Goal: Task Accomplishment & Management: Use online tool/utility

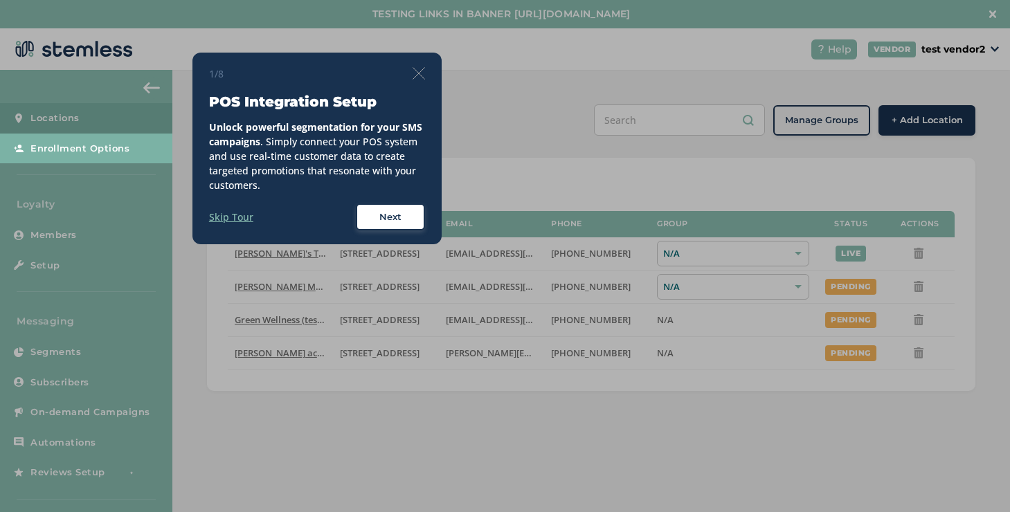
click at [423, 73] on img at bounding box center [418, 73] width 12 height 12
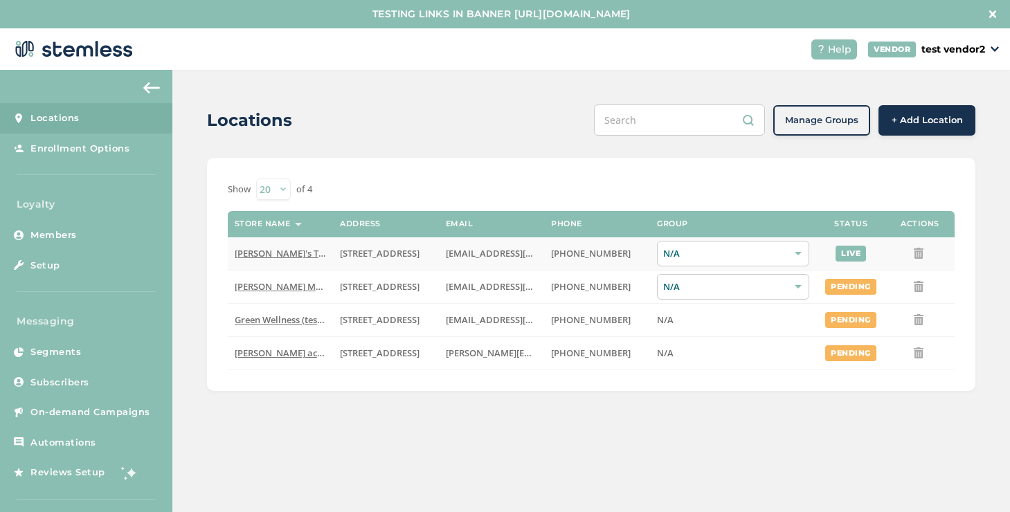
click at [298, 252] on span "[PERSON_NAME]'s Test Store" at bounding box center [295, 253] width 121 height 12
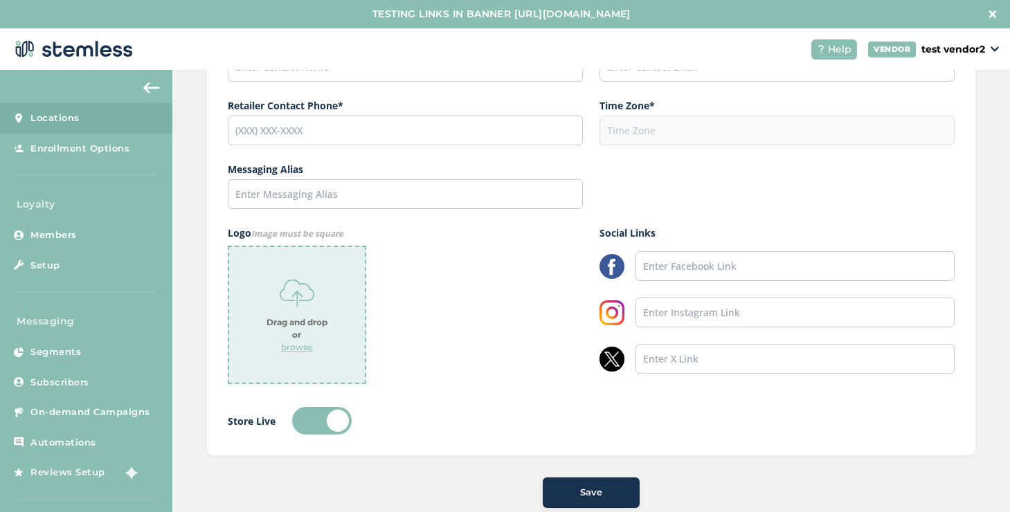
type input "[PERSON_NAME]'s Test Store"
type input "[STREET_ADDRESS]"
type input "Hillsboro"
type input "OR"
type input "97124"
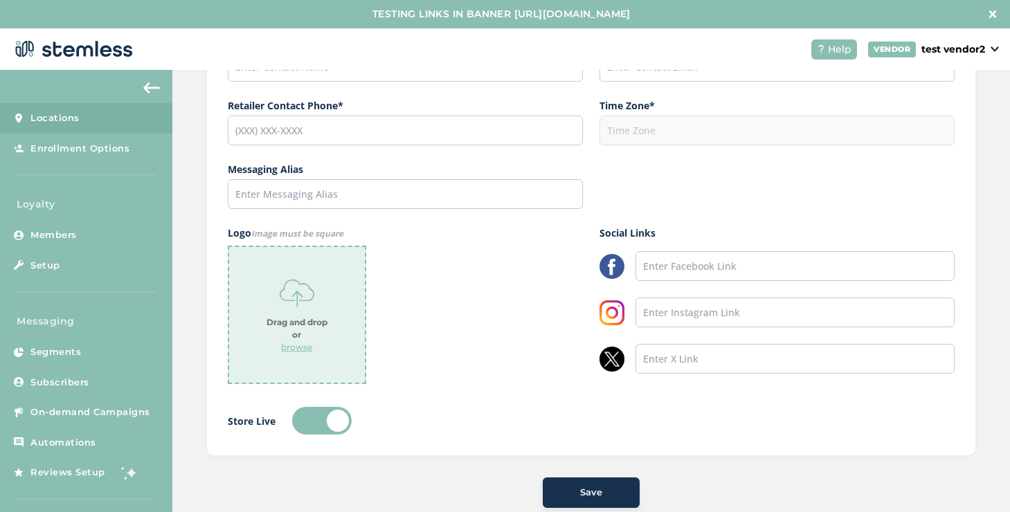
type input "[PERSON_NAME]"
type input "[EMAIL_ADDRESS][DOMAIN_NAME]"
type input "[PHONE_NUMBER]"
type input "America/Los_Angeles"
type input "[PERSON_NAME]'s Test Store"
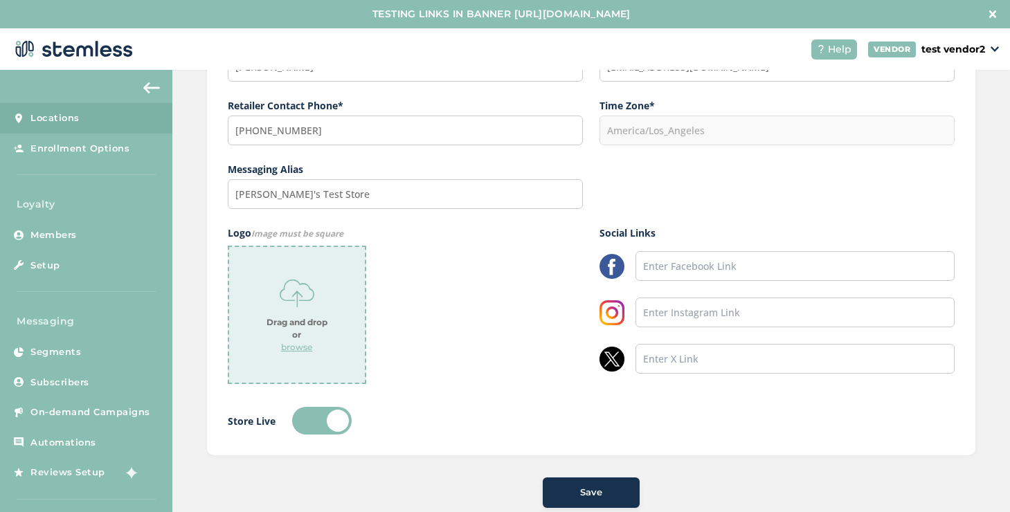
scroll to position [401, 0]
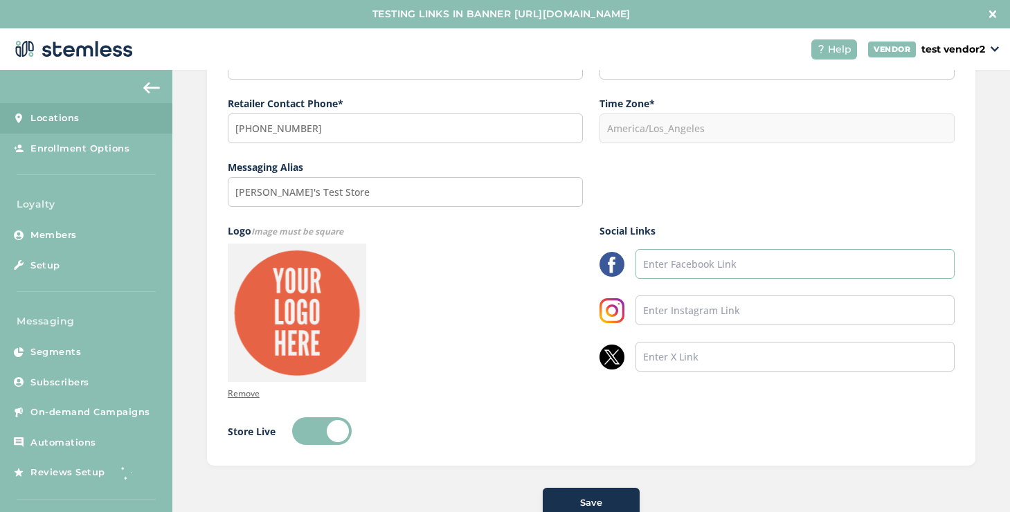
click at [650, 250] on input "text" at bounding box center [794, 264] width 319 height 30
click at [684, 271] on input "fa" at bounding box center [794, 264] width 319 height 30
paste input "[URL][DOMAIN_NAME]"
type input "[URL][DOMAIN_NAME]"
click at [681, 302] on input "text" at bounding box center [794, 310] width 319 height 30
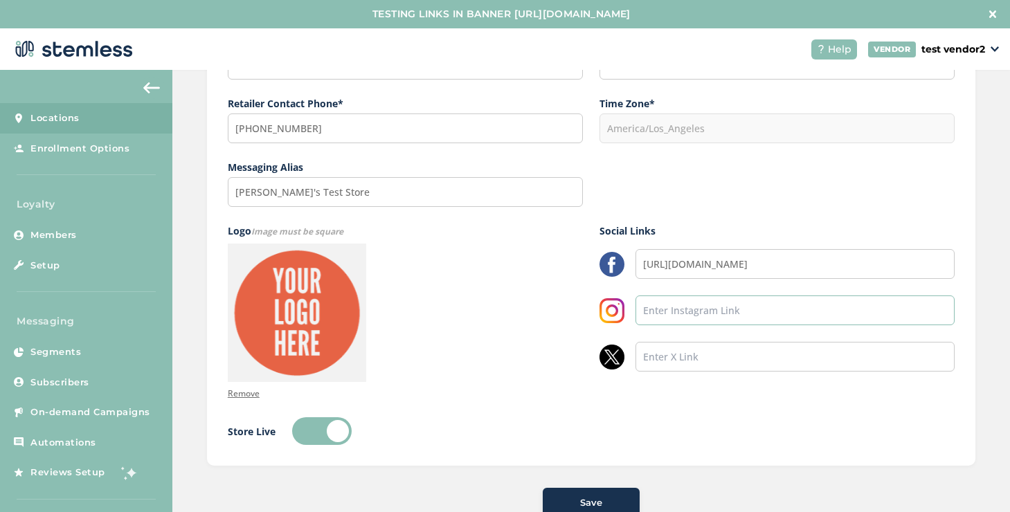
paste input "[URL][DOMAIN_NAME]"
click at [710, 310] on input "[URL][DOMAIN_NAME]" at bounding box center [794, 310] width 319 height 30
type input "[URL][DOMAIN_NAME]"
click at [711, 354] on input "text" at bounding box center [794, 357] width 319 height 30
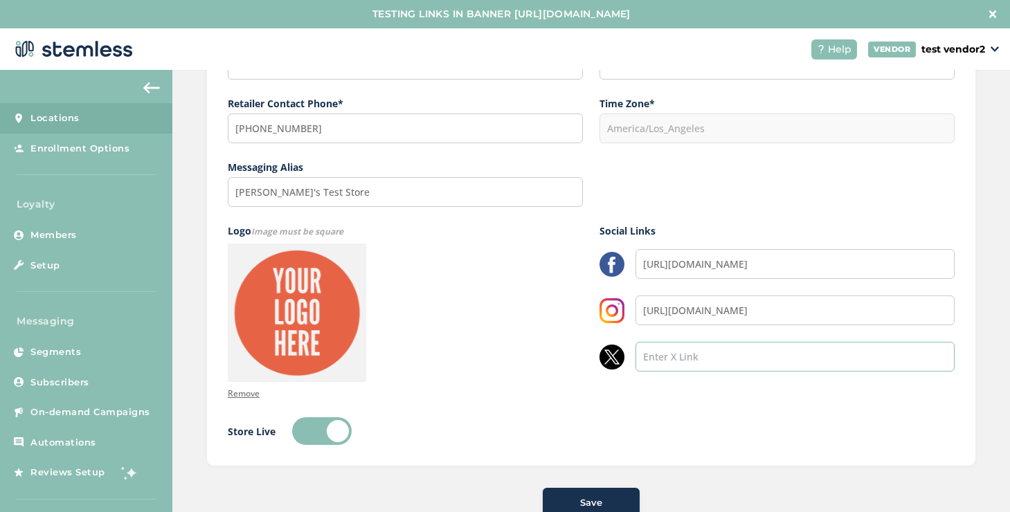
paste input "[URL][DOMAIN_NAME]"
click at [712, 356] on input "[URL][DOMAIN_NAME]" at bounding box center [794, 357] width 319 height 30
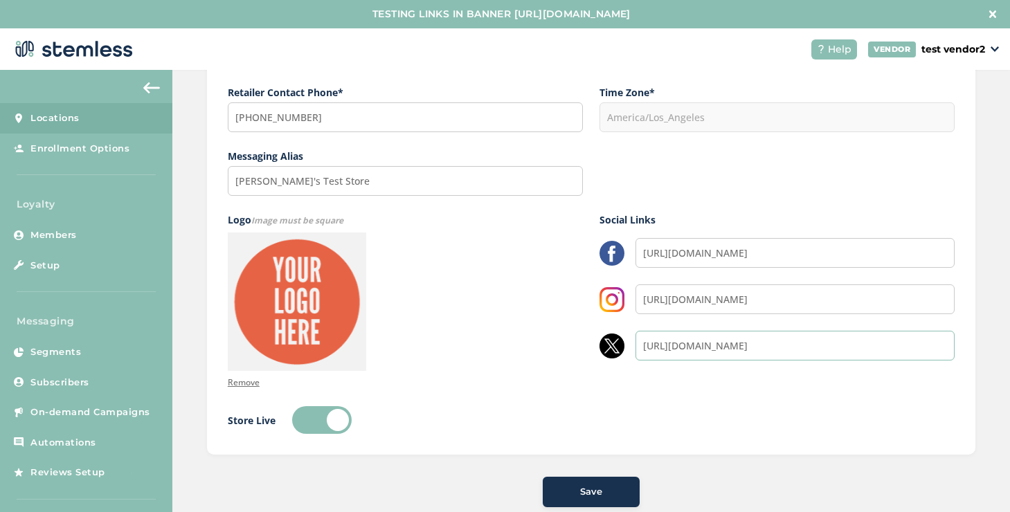
scroll to position [414, 0]
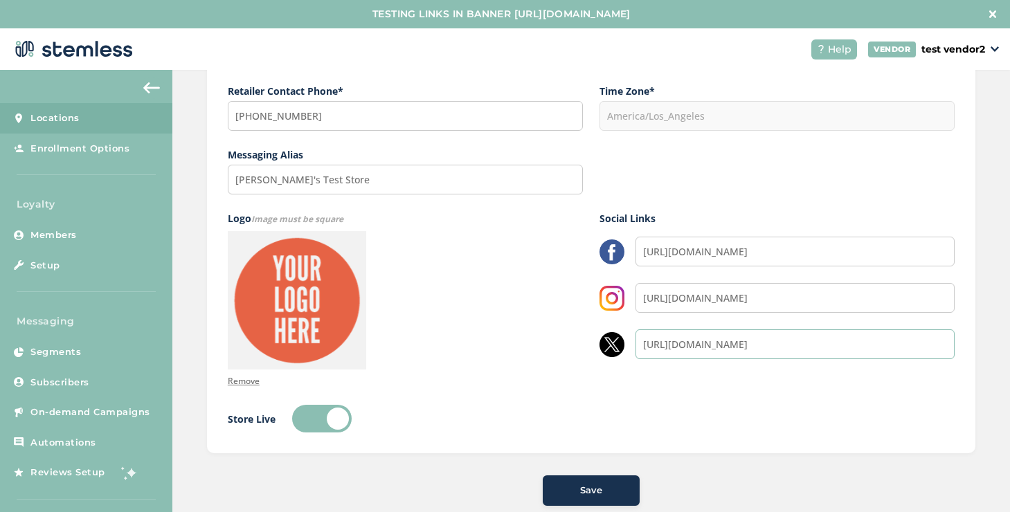
type input "[URL][DOMAIN_NAME]"
click at [628, 484] on button "Save" at bounding box center [590, 490] width 97 height 30
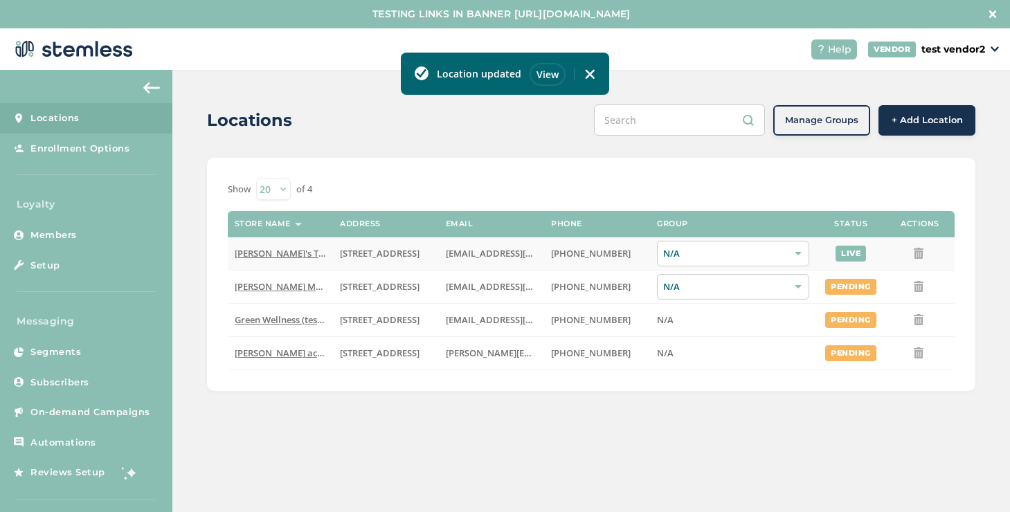
click at [259, 258] on span "[PERSON_NAME]'s Test Store" at bounding box center [295, 253] width 121 height 12
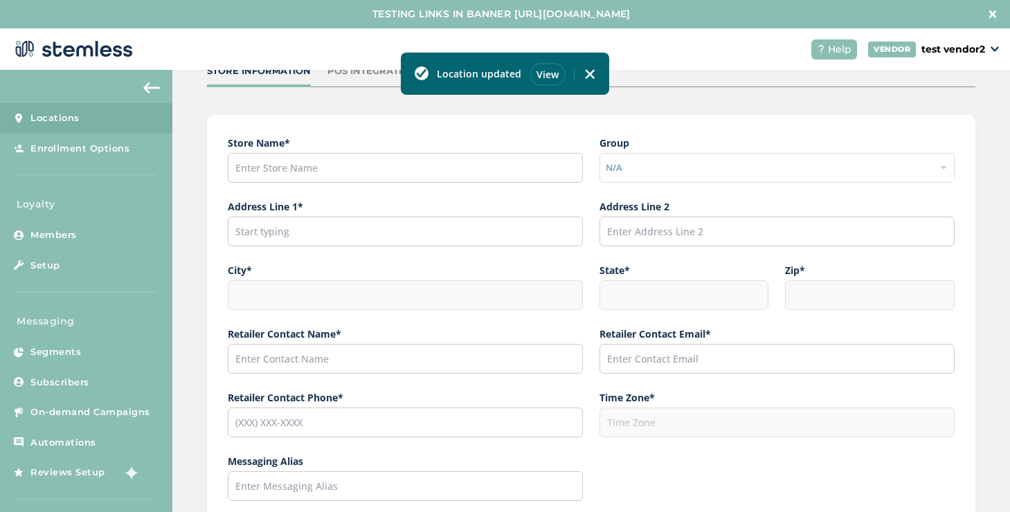
scroll to position [401, 0]
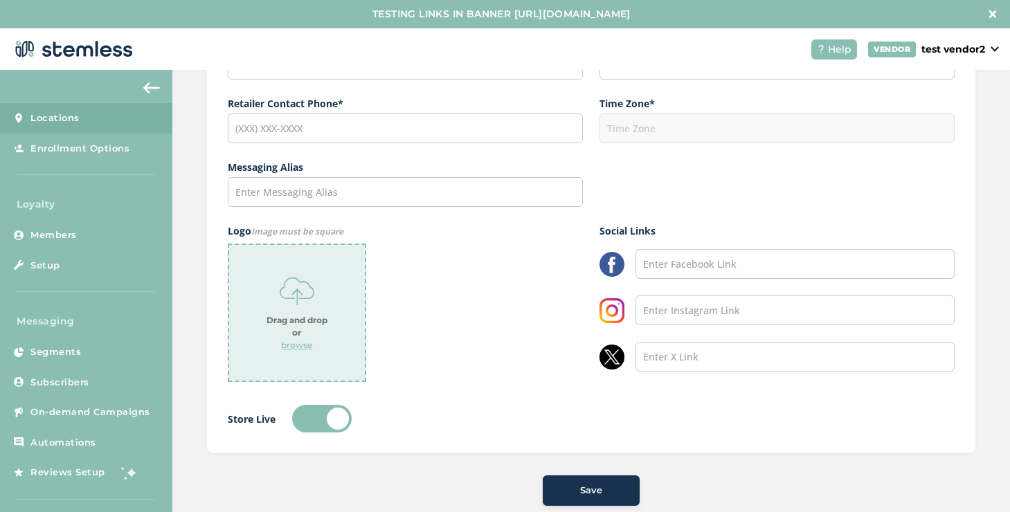
type input "[PERSON_NAME]'s Test Store"
type input "[STREET_ADDRESS]"
type input "Hillsboro"
type input "OR"
type input "97124"
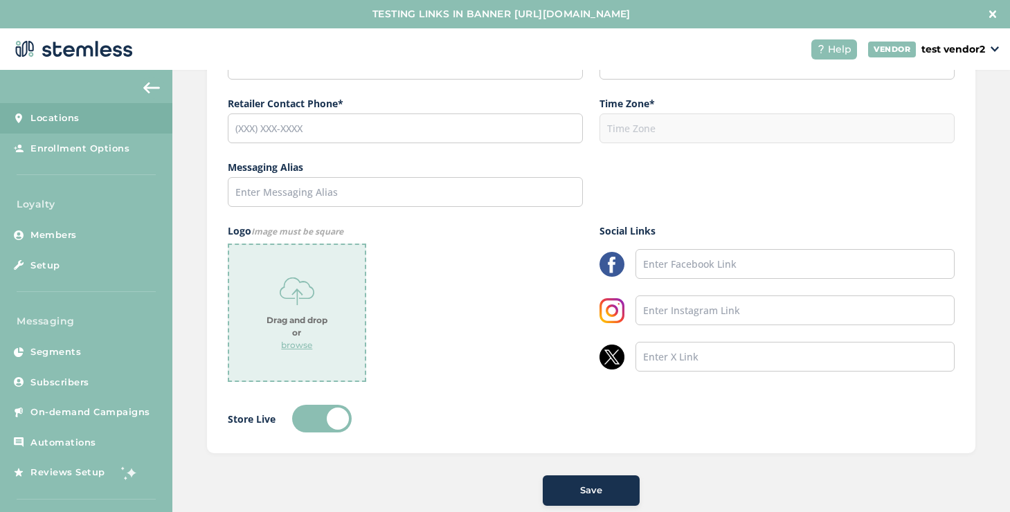
type input "[PERSON_NAME]"
type input "[EMAIL_ADDRESS][DOMAIN_NAME]"
type input "[PHONE_NUMBER]"
type input "America/Los_Angeles"
type input "[PERSON_NAME]'s Test Store"
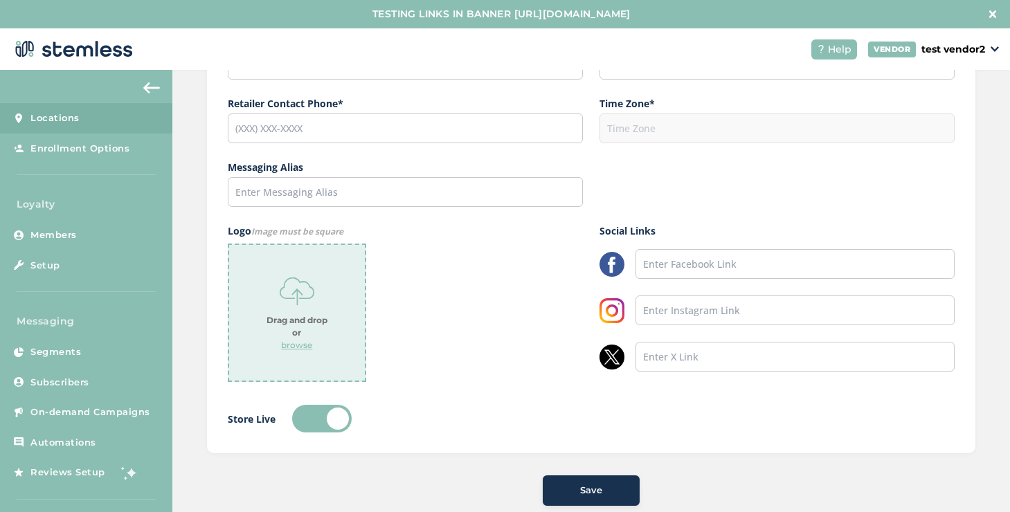
type input "[URL][DOMAIN_NAME]"
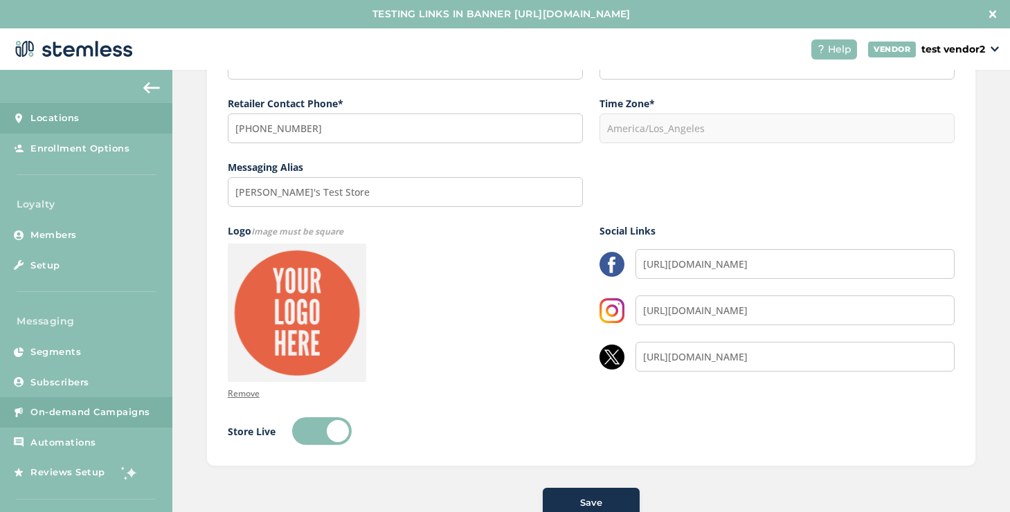
click at [95, 418] on span "On-demand Campaigns" at bounding box center [90, 412] width 120 height 14
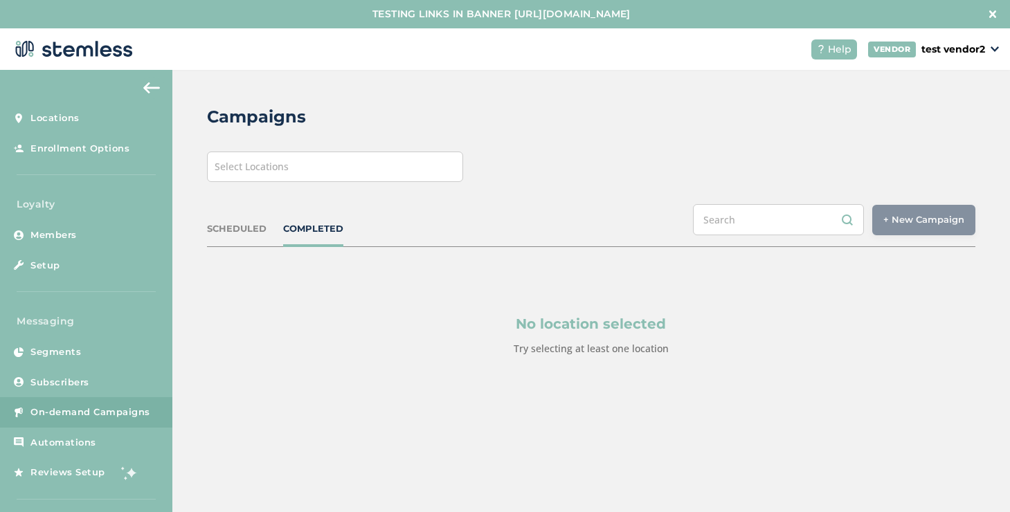
click at [300, 170] on div "Select Locations" at bounding box center [335, 167] width 256 height 30
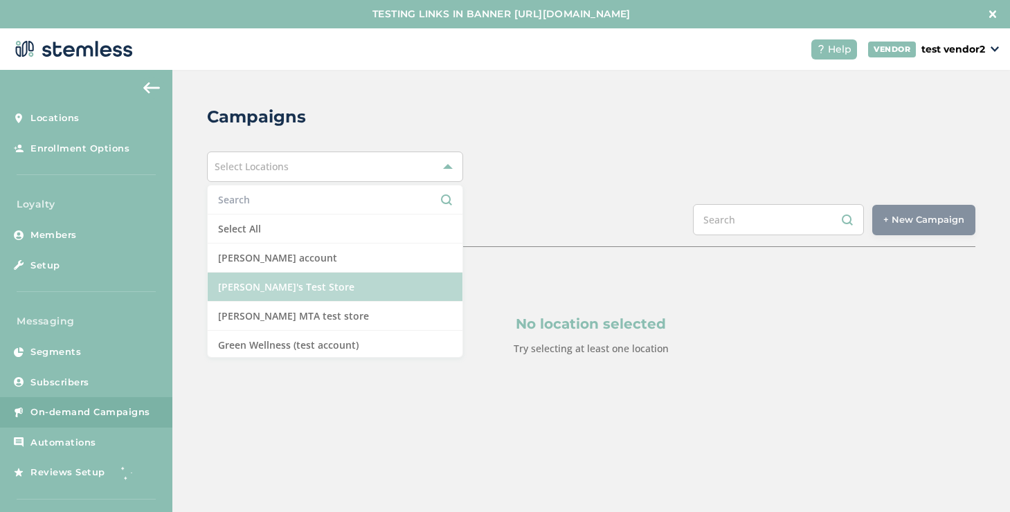
click at [282, 287] on li "[PERSON_NAME]'s Test Store" at bounding box center [335, 287] width 255 height 29
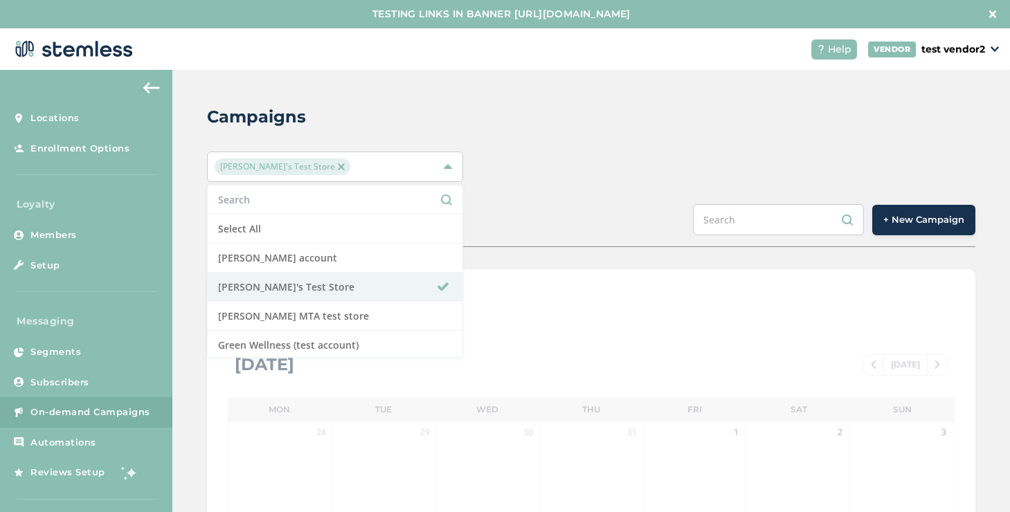
click at [589, 199] on div "Campaigns [PERSON_NAME]'s Test Store Select All [PERSON_NAME] account [PERSON_N…" at bounding box center [590, 517] width 837 height 895
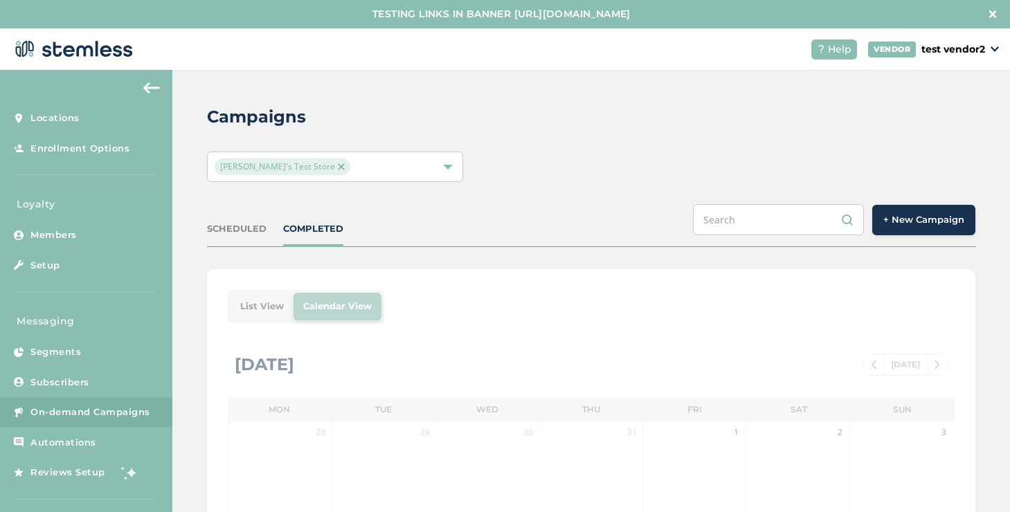
click at [895, 230] on button "+ New Campaign" at bounding box center [923, 220] width 103 height 30
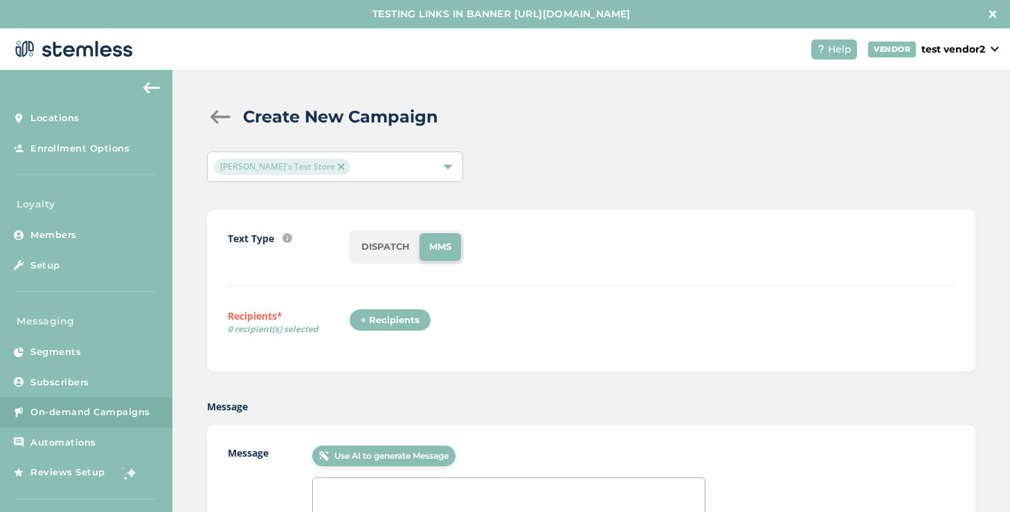
click at [372, 259] on li "DISPATCH" at bounding box center [386, 247] width 68 height 28
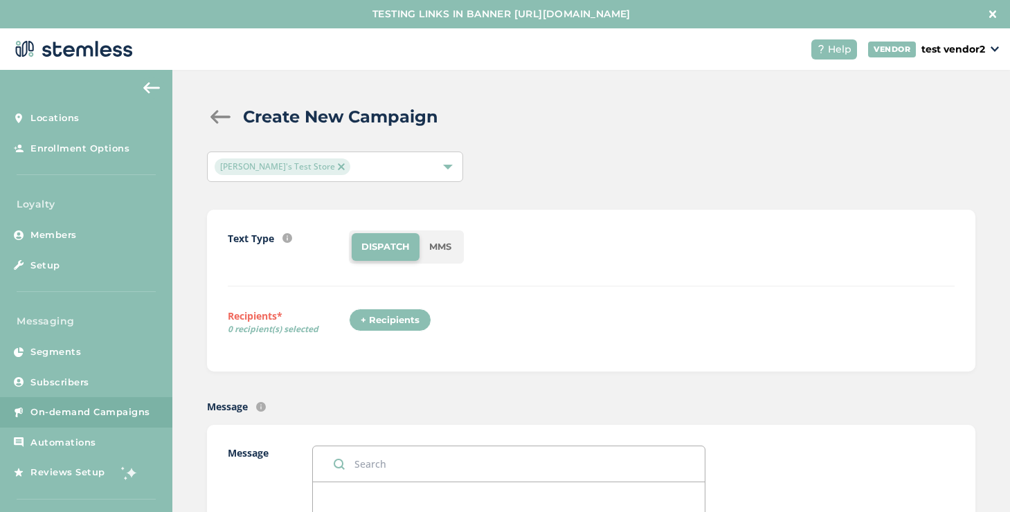
scroll to position [213, 0]
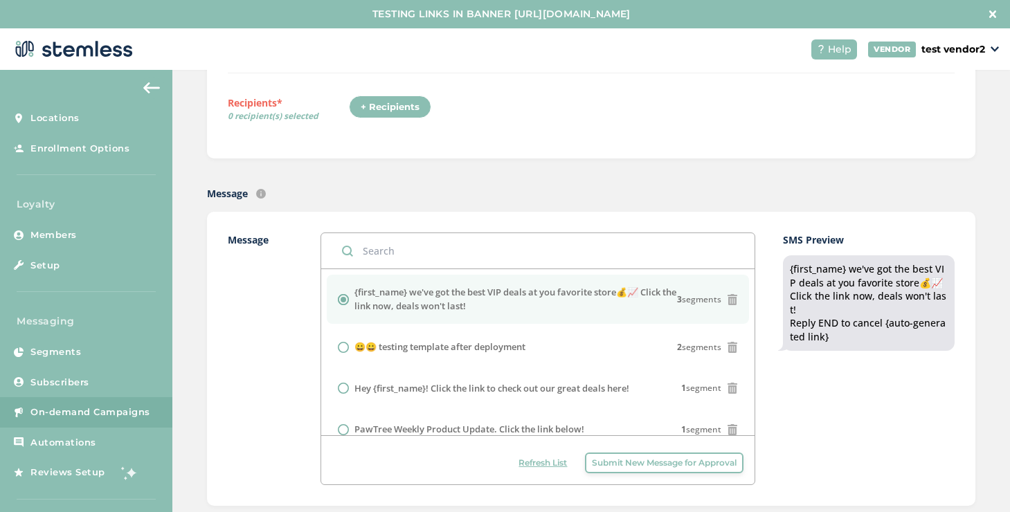
click at [399, 107] on div "+ Recipients" at bounding box center [390, 107] width 82 height 24
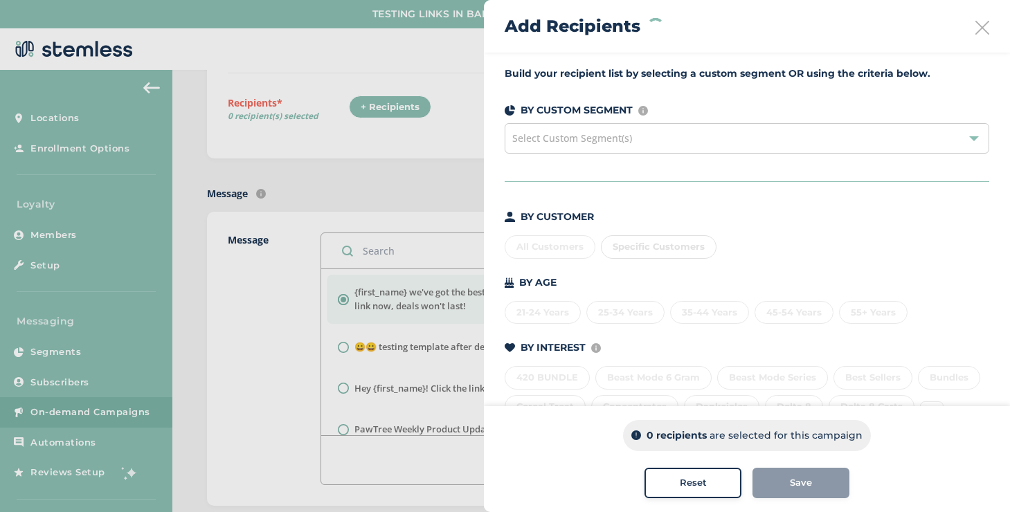
click at [619, 258] on div "Specific Customers" at bounding box center [659, 247] width 116 height 24
click at [623, 239] on div "Specific Customers" at bounding box center [659, 247] width 116 height 24
click at [623, 250] on div "Specific Customers" at bounding box center [659, 247] width 116 height 24
click at [636, 248] on div "Specific Customers" at bounding box center [659, 247] width 116 height 24
click at [623, 249] on span "Specific Customers" at bounding box center [658, 246] width 92 height 11
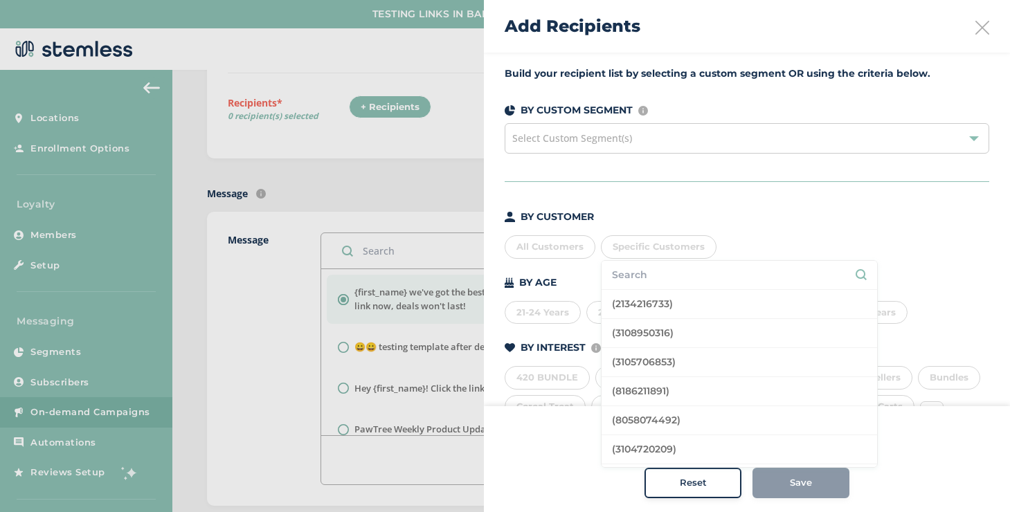
click at [632, 268] on input "text" at bounding box center [739, 275] width 255 height 15
type input "[PERSON_NAME]"
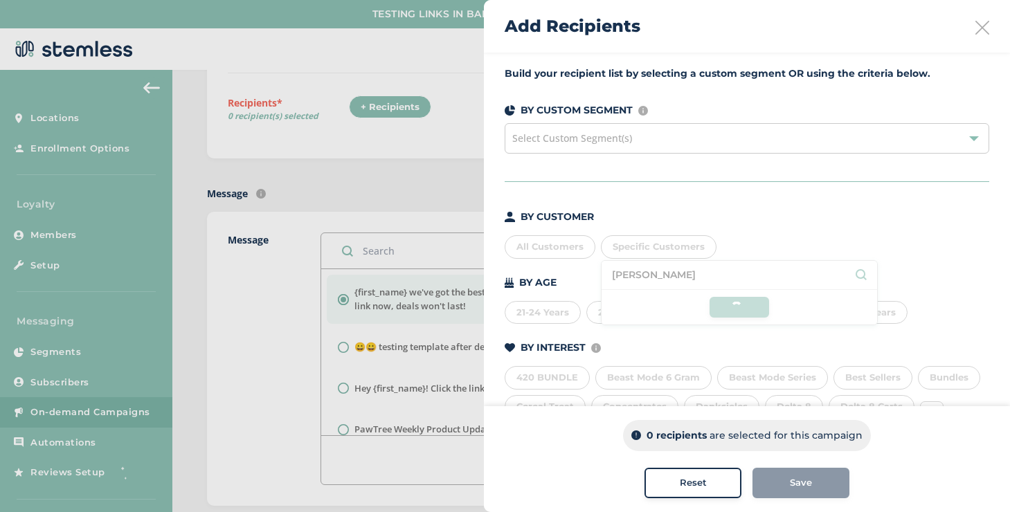
click at [622, 277] on li "[PERSON_NAME]" at bounding box center [738, 275] width 275 height 29
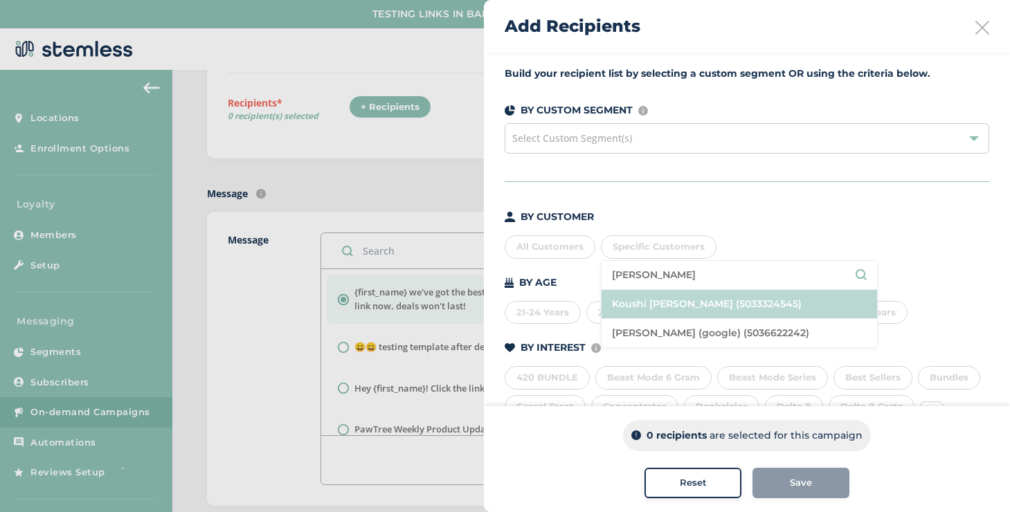
click at [637, 299] on li "Koushi [PERSON_NAME] (5033324545)" at bounding box center [738, 304] width 275 height 29
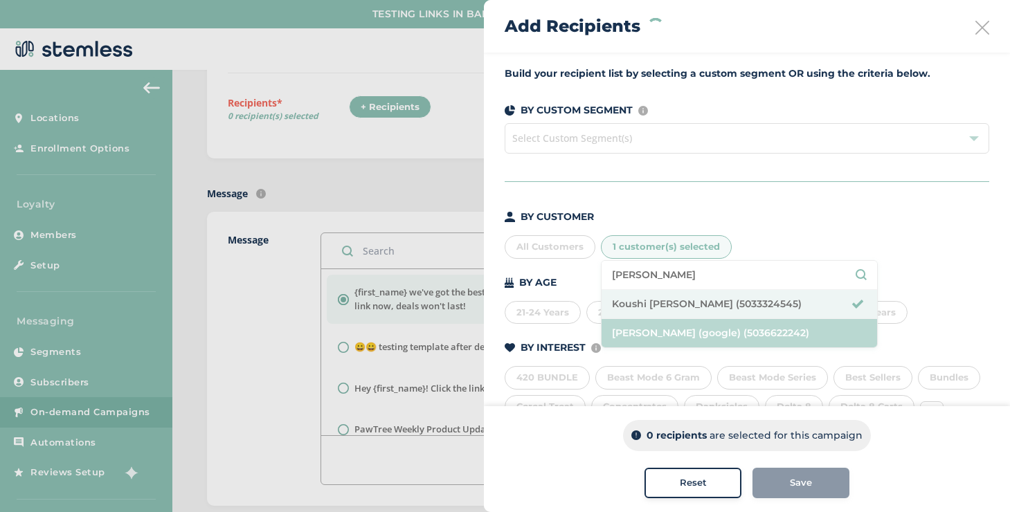
click at [646, 319] on li "[PERSON_NAME] (google) (5036622242)" at bounding box center [738, 333] width 275 height 28
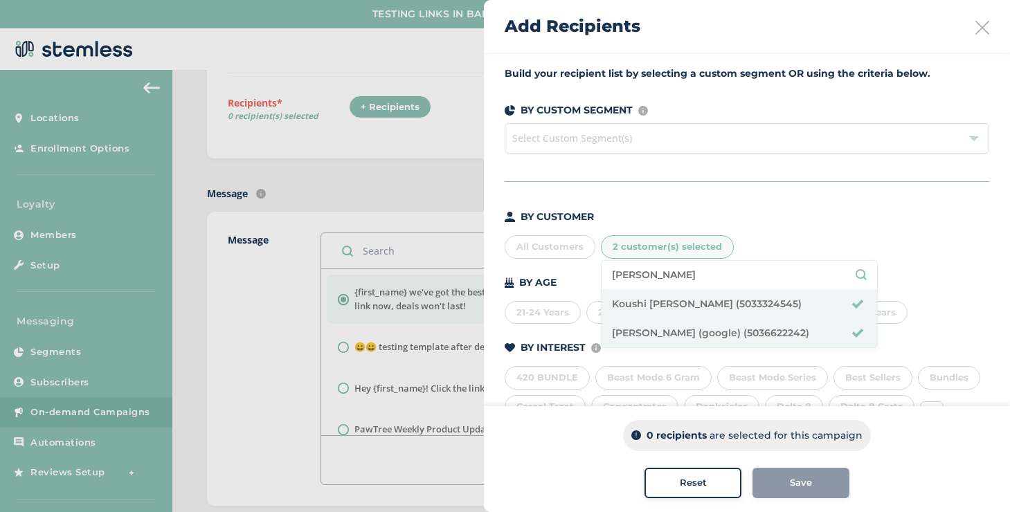
click at [663, 268] on input "[PERSON_NAME]" at bounding box center [739, 275] width 255 height 15
type input "[PERSON_NAME]"
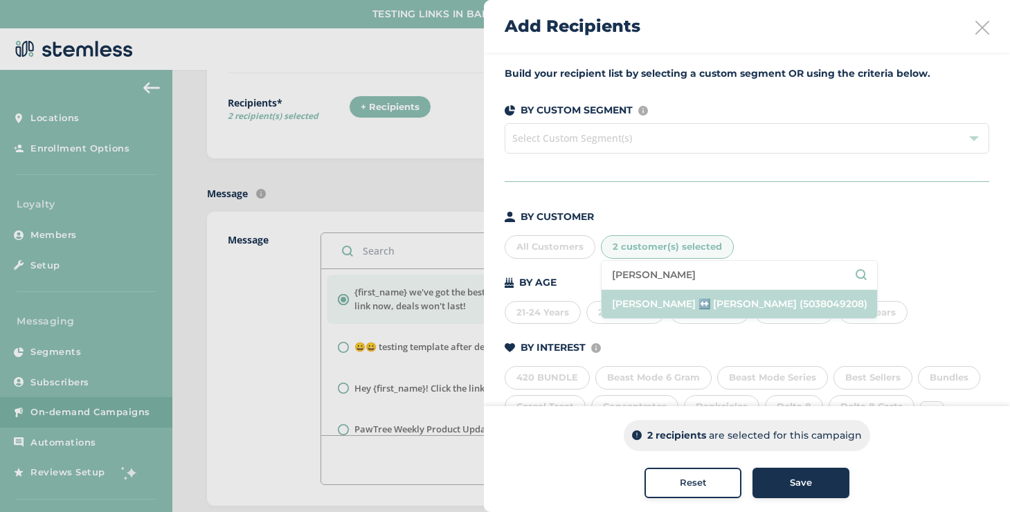
click at [670, 302] on li "[PERSON_NAME] ↔️ [PERSON_NAME] (5038049208)" at bounding box center [738, 304] width 275 height 28
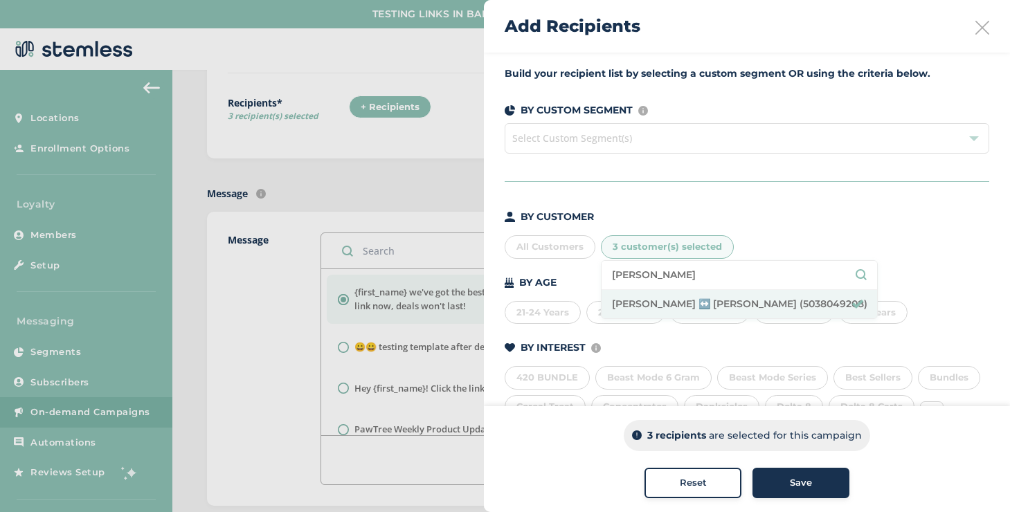
click at [768, 478] on div "Save" at bounding box center [800, 483] width 75 height 14
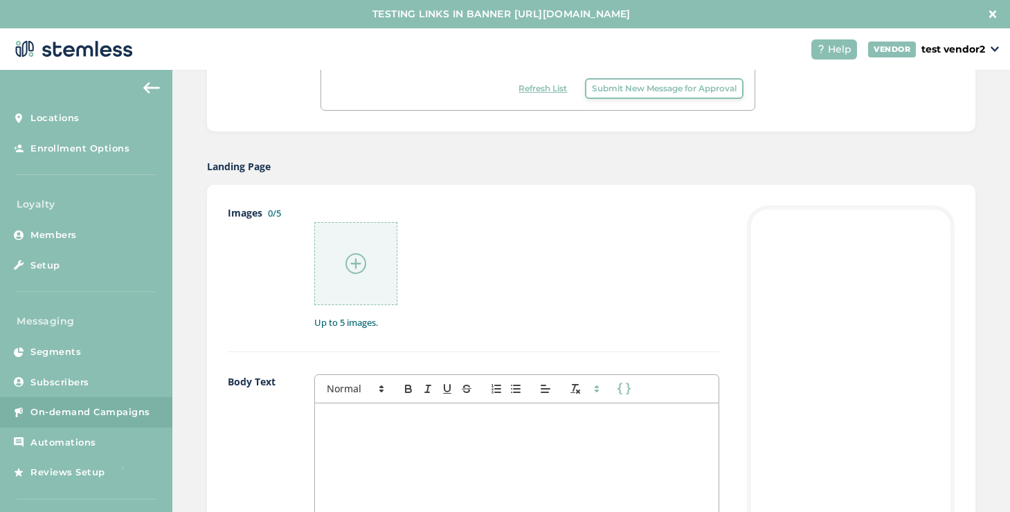
scroll to position [635, 0]
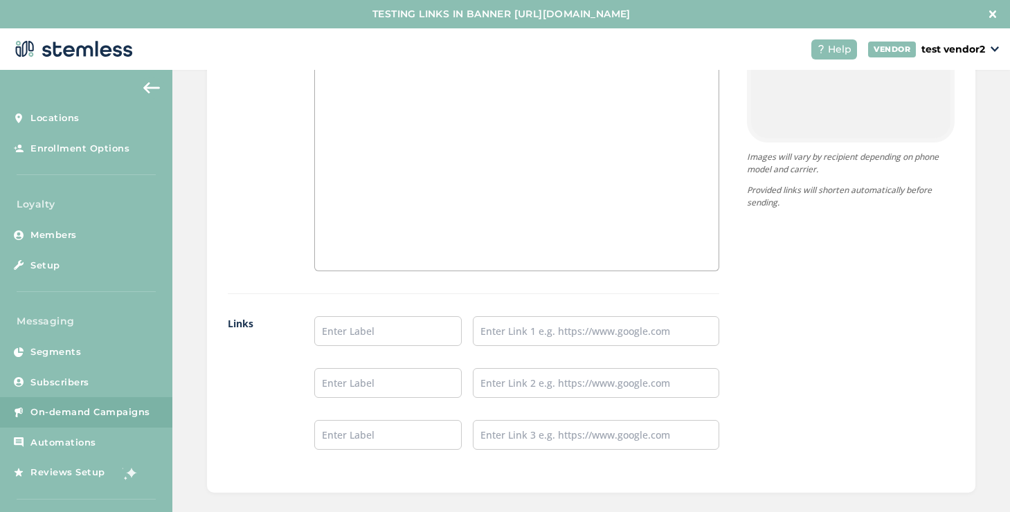
scroll to position [1151, 0]
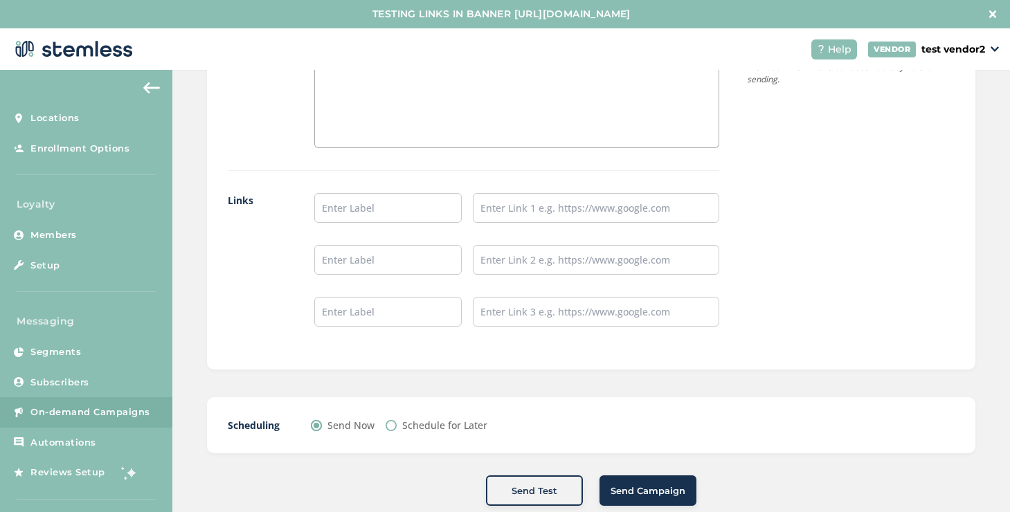
click at [351, 225] on ul at bounding box center [516, 260] width 405 height 134
click at [351, 206] on input "text" at bounding box center [387, 208] width 147 height 30
type input "testing label #1"
click at [529, 219] on input "text" at bounding box center [596, 208] width 246 height 30
type input "[URL][DOMAIN_NAME]"
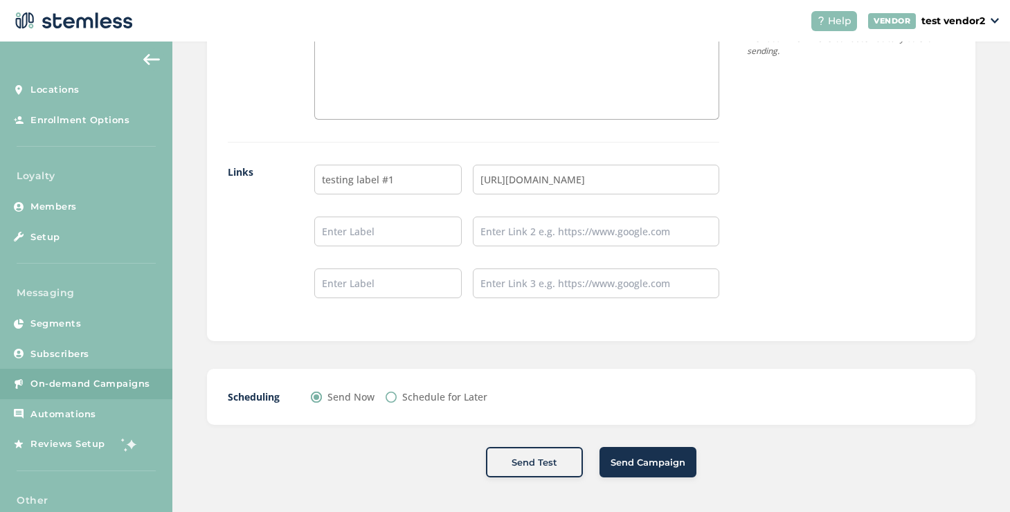
click at [640, 463] on span "Send Campaign" at bounding box center [647, 463] width 75 height 14
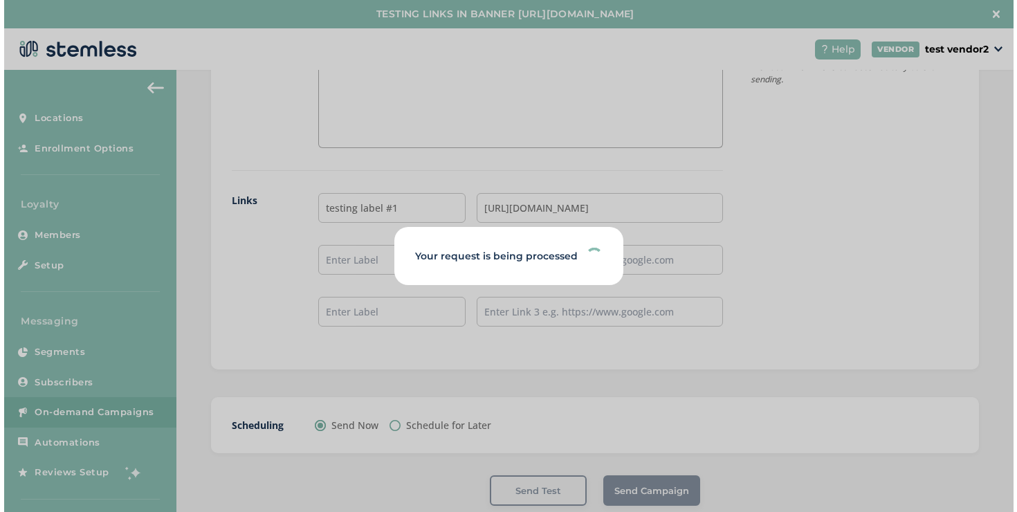
scroll to position [0, 0]
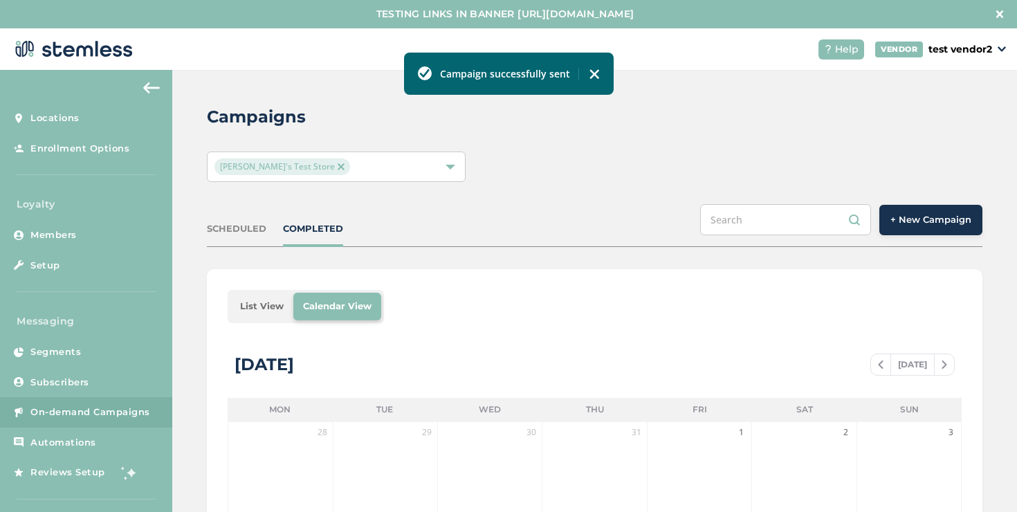
click at [269, 301] on li "List View" at bounding box center [261, 307] width 63 height 28
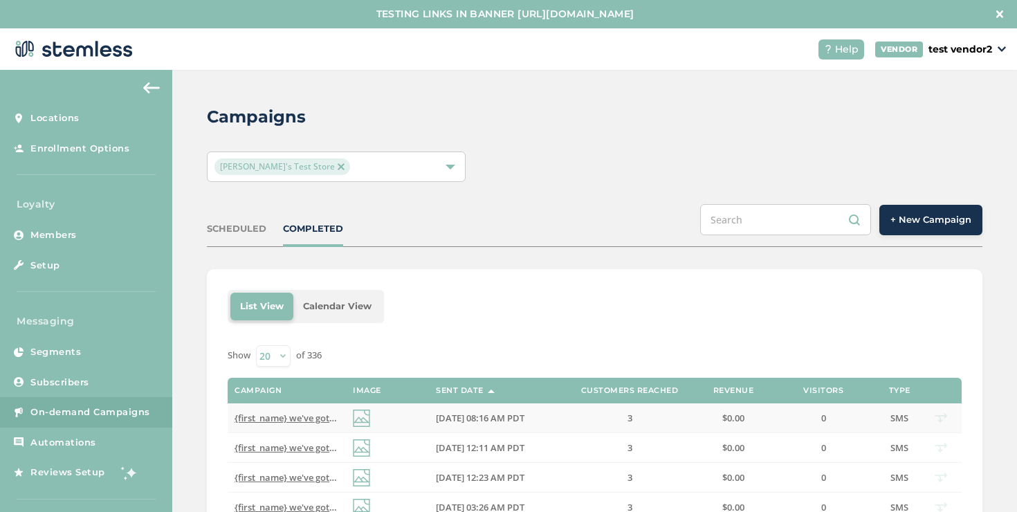
click at [302, 417] on span "{first_name} we've got the best VIP deals at you favorite store💰📈 Click the lin…" at bounding box center [496, 418] width 522 height 12
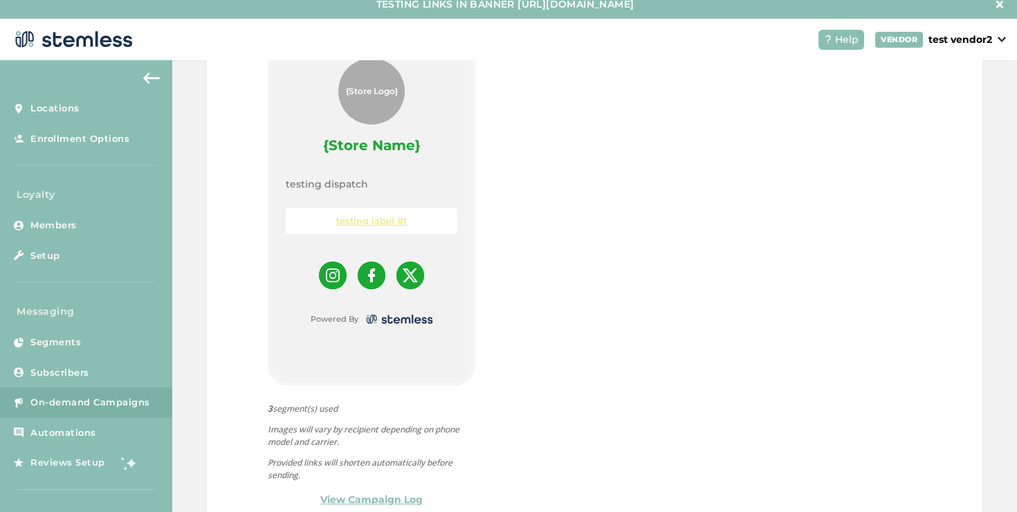
scroll to position [28, 0]
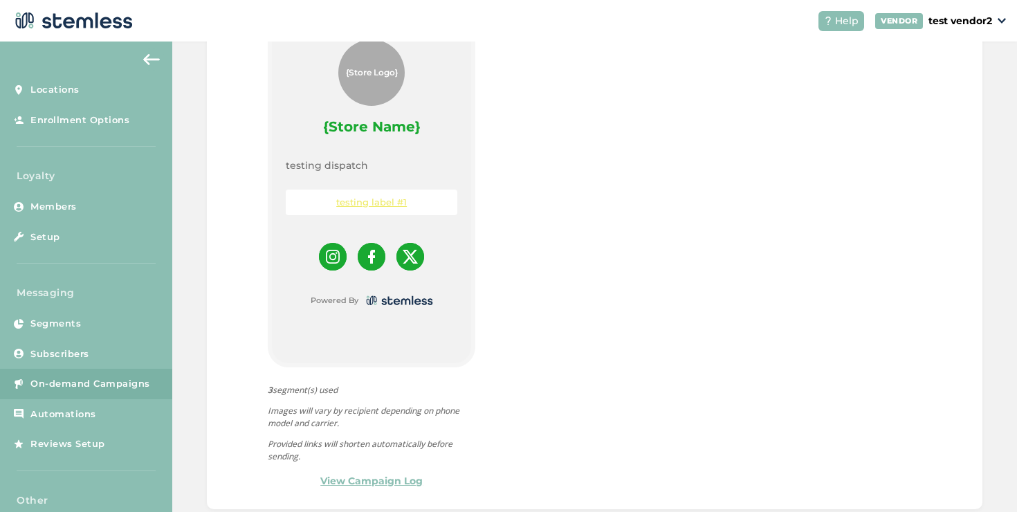
click at [395, 474] on link "View Campaign Log" at bounding box center [371, 481] width 102 height 15
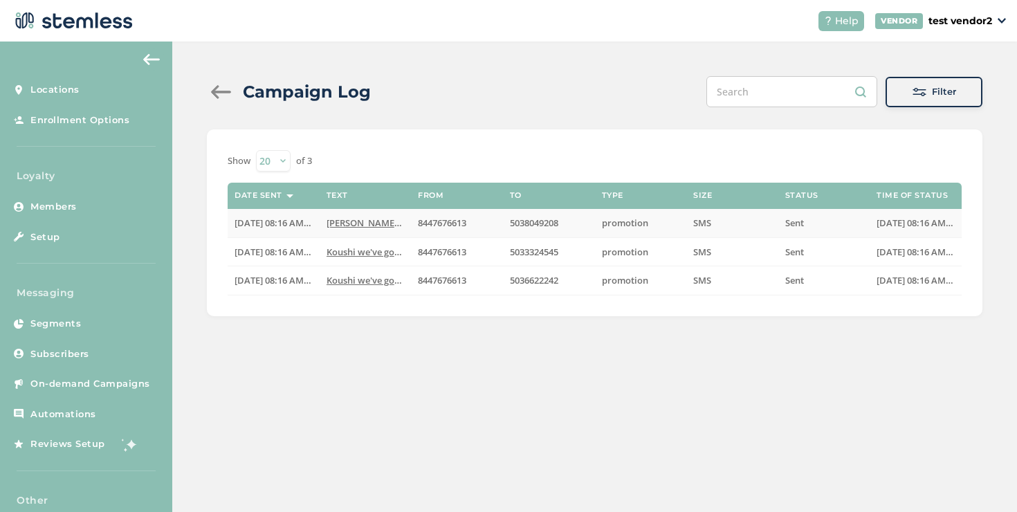
click at [360, 223] on span "[PERSON_NAME] we've got the best VIP deals at you favorit..." at bounding box center [456, 223] width 259 height 12
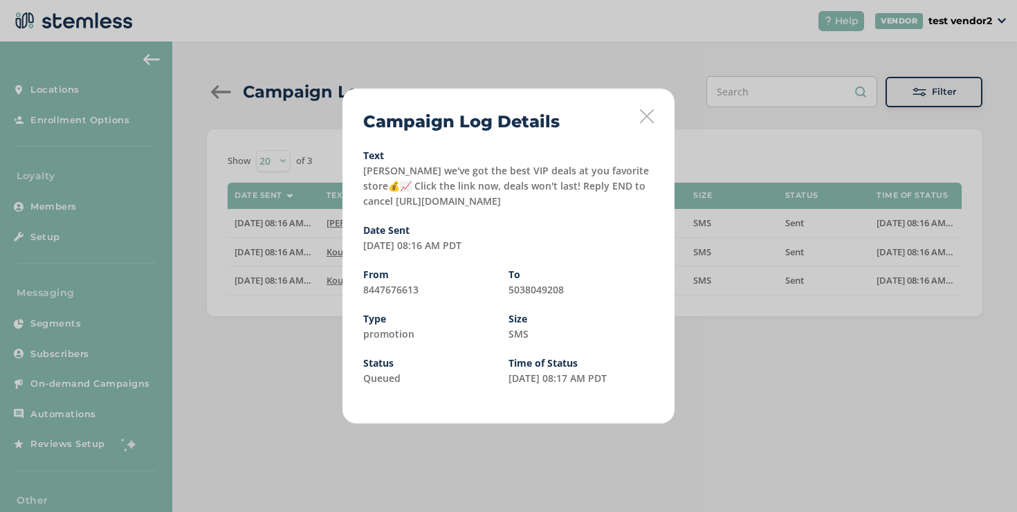
drag, startPoint x: 511, startPoint y: 200, endPoint x: 356, endPoint y: 204, distance: 155.1
click at [356, 204] on div "Campaign Log Details Text [PERSON_NAME] we've got the best VIP deals at you fav…" at bounding box center [509, 256] width 332 height 335
copy label "tps://[DOMAIN_NAME][URL]"
click at [572, 459] on div "Campaign Log Details Text [PERSON_NAME] we've got the best VIP deals at you fav…" at bounding box center [508, 256] width 1017 height 512
click at [206, 83] on div "Campaign Log Details Text [PERSON_NAME] we've got the best VIP deals at you fav…" at bounding box center [508, 256] width 1017 height 512
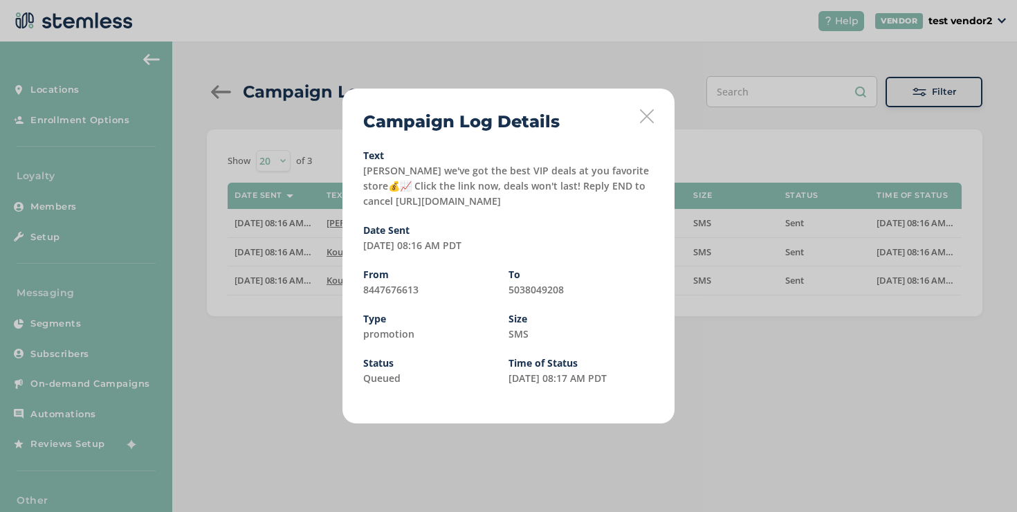
click at [216, 90] on div "Campaign Log Details Text [PERSON_NAME] we've got the best VIP deals at you fav…" at bounding box center [508, 256] width 1017 height 512
click at [428, 201] on label "[PERSON_NAME] we've got the best VIP deals at you favorite store💰📈 Click the li…" at bounding box center [506, 186] width 286 height 44
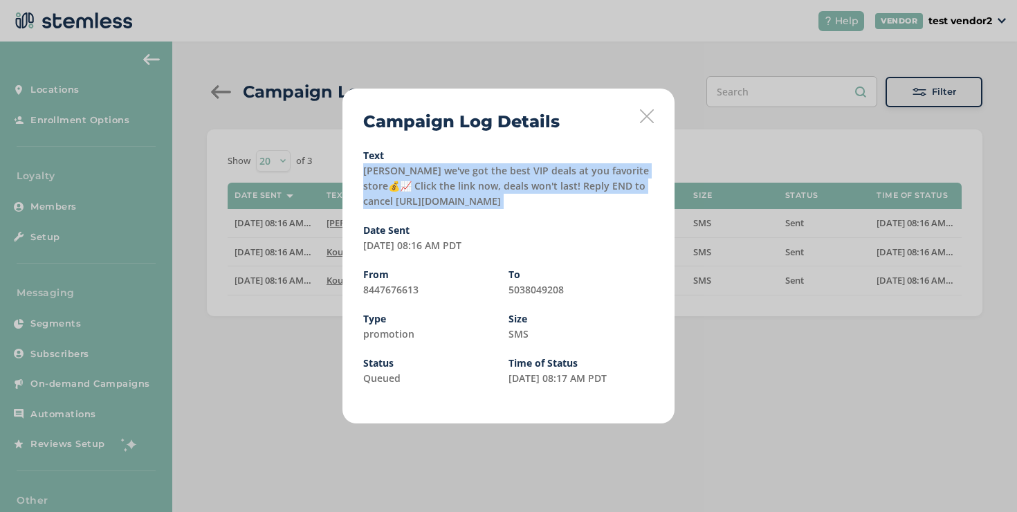
click at [428, 201] on label "[PERSON_NAME] we've got the best VIP deals at you favorite store💰📈 Click the li…" at bounding box center [506, 186] width 286 height 44
copy label "[PERSON_NAME] we've got the best VIP deals at you favorite store💰📈 Click the li…"
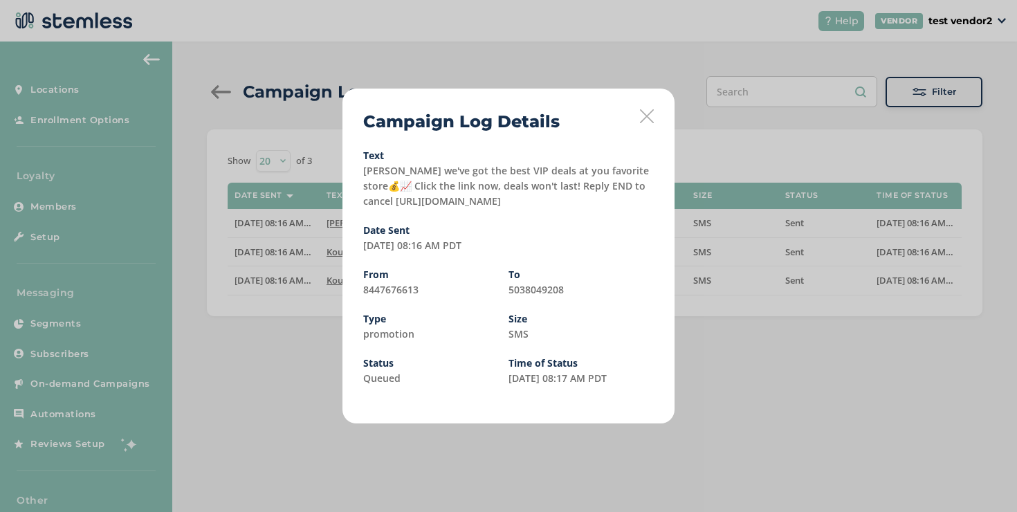
click at [587, 190] on label "[PERSON_NAME] we've got the best VIP deals at you favorite store💰📈 Click the li…" at bounding box center [506, 186] width 286 height 44
drag, startPoint x: 502, startPoint y: 203, endPoint x: 363, endPoint y: 204, distance: 139.8
click at [363, 204] on div "Text [PERSON_NAME] we've got the best VIP deals at you favorite store💰📈 Click t…" at bounding box center [508, 180] width 291 height 58
copy label "tps://[DOMAIN_NAME][URL]"
click at [647, 118] on icon at bounding box center [647, 116] width 14 height 14
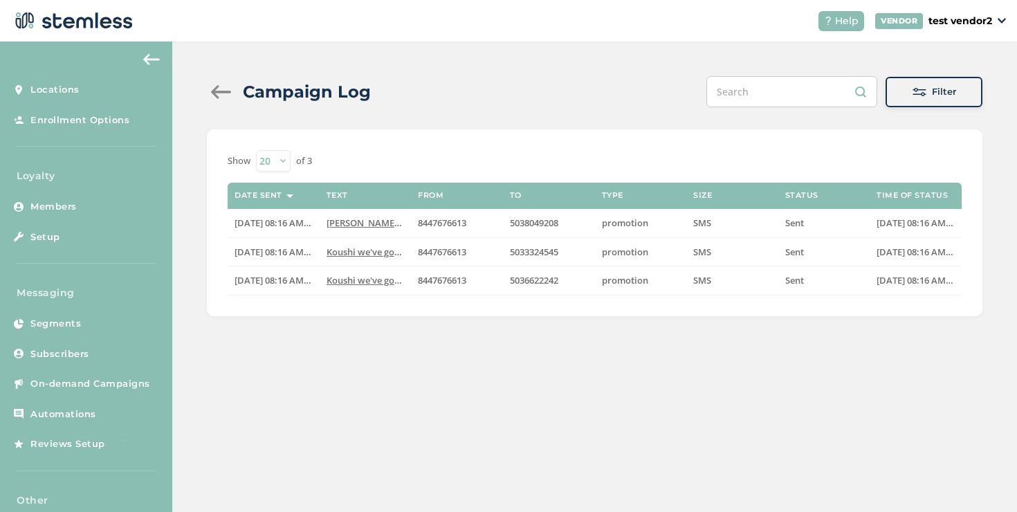
click at [221, 89] on div at bounding box center [221, 92] width 28 height 14
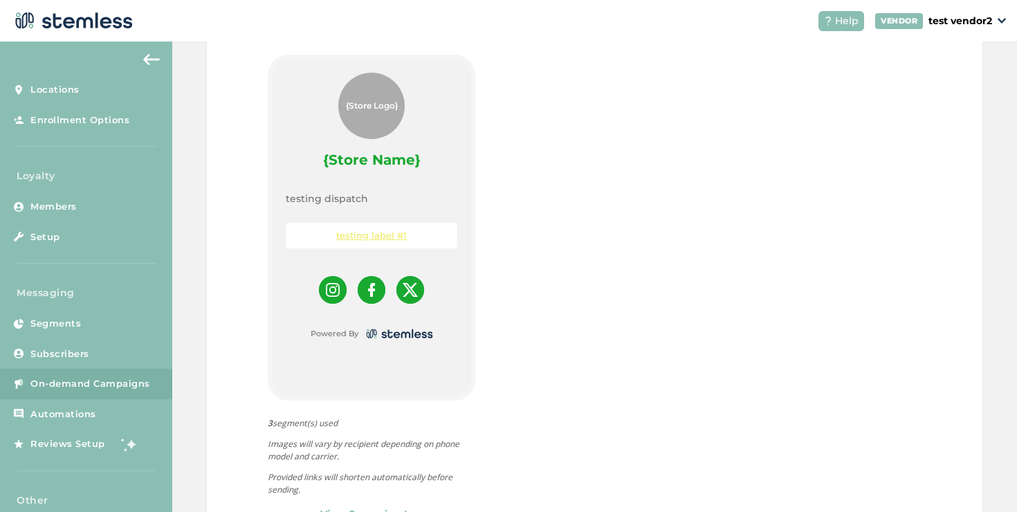
scroll to position [770, 0]
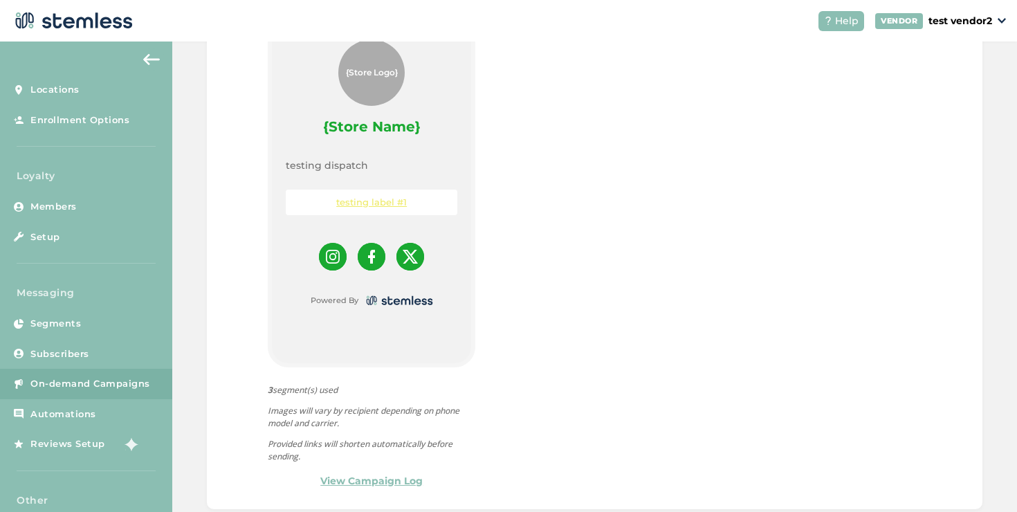
click at [386, 474] on link "View Campaign Log" at bounding box center [371, 481] width 102 height 15
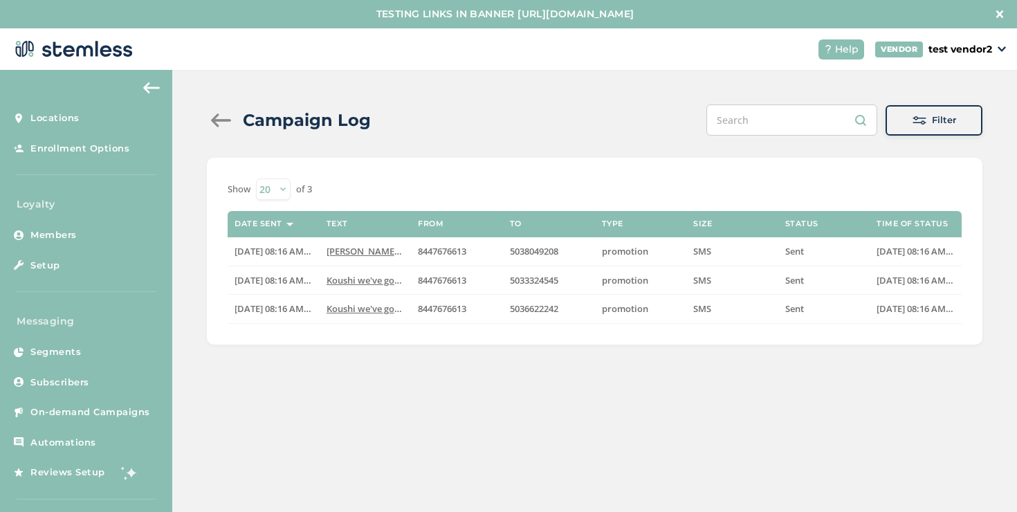
click at [213, 122] on div at bounding box center [221, 120] width 28 height 14
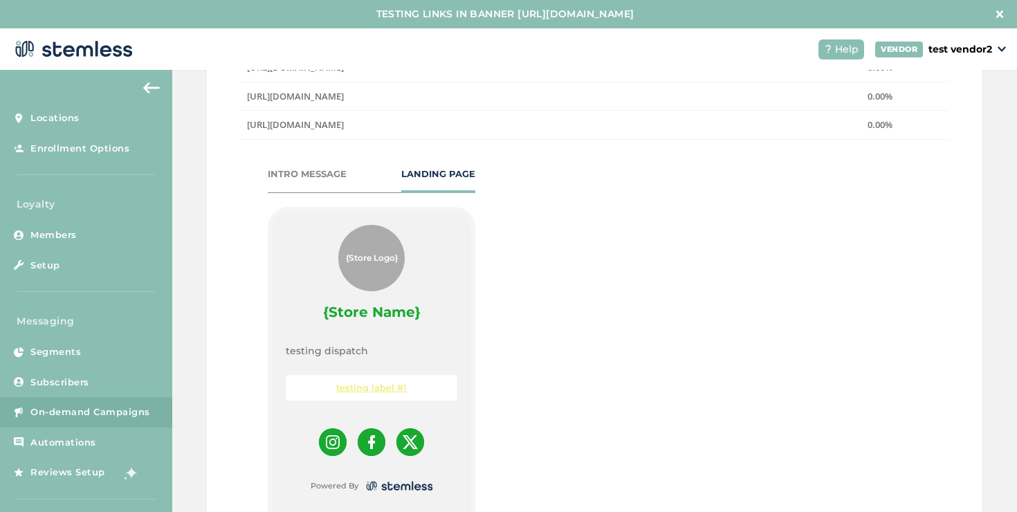
scroll to position [770, 0]
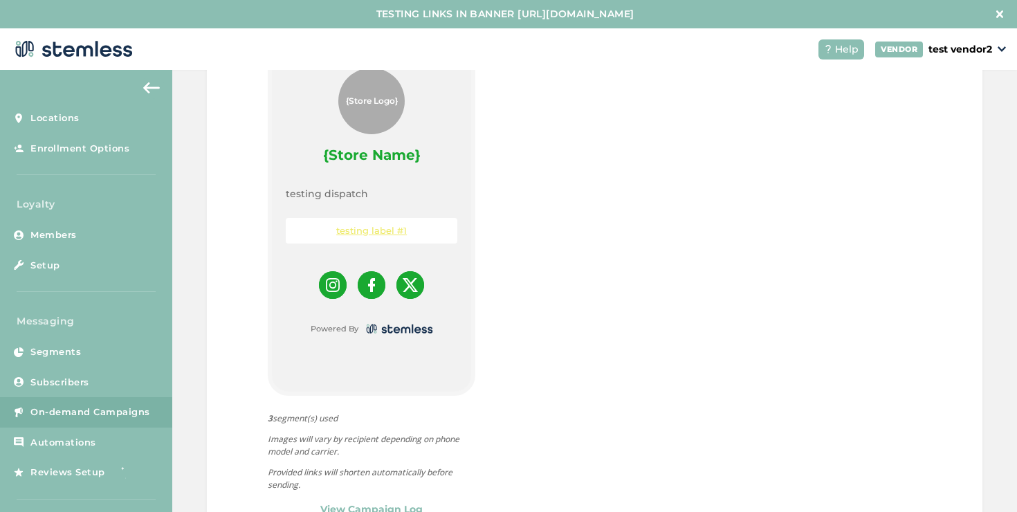
click at [371, 502] on link "View Campaign Log" at bounding box center [371, 509] width 102 height 15
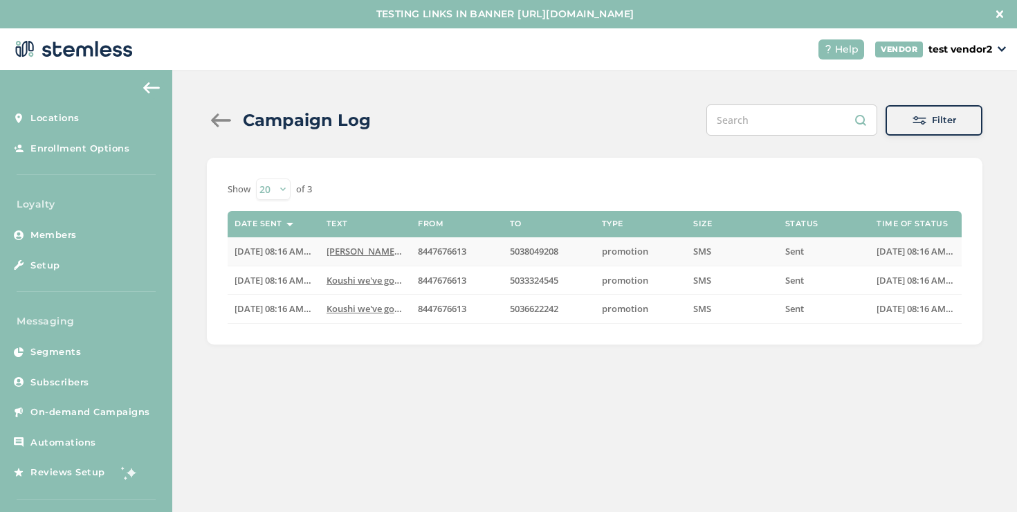
click at [363, 250] on span "[PERSON_NAME] we've got the best VIP deals at you favorit..." at bounding box center [456, 251] width 259 height 12
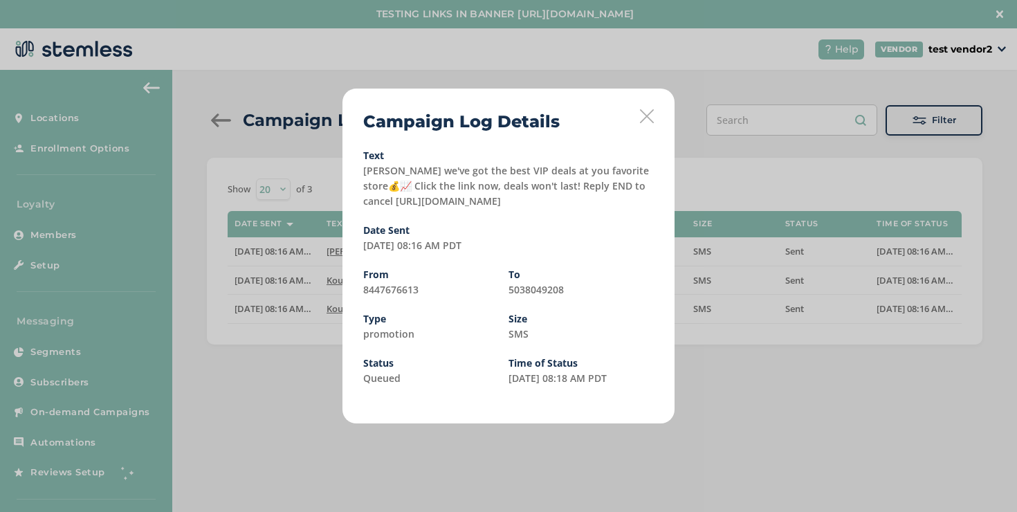
drag, startPoint x: 504, startPoint y: 203, endPoint x: 361, endPoint y: 206, distance: 143.3
click at [361, 206] on div "Campaign Log Details Text [PERSON_NAME] we've got the best VIP deals at you fav…" at bounding box center [509, 256] width 332 height 335
copy label "tps://[DOMAIN_NAME][URL]"
click at [644, 114] on icon at bounding box center [647, 116] width 14 height 14
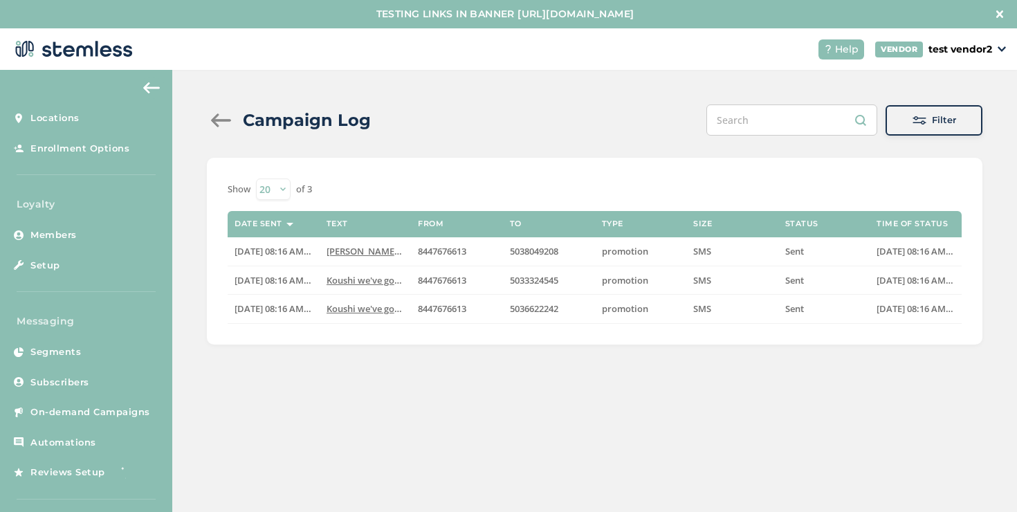
click at [223, 121] on div at bounding box center [221, 120] width 28 height 14
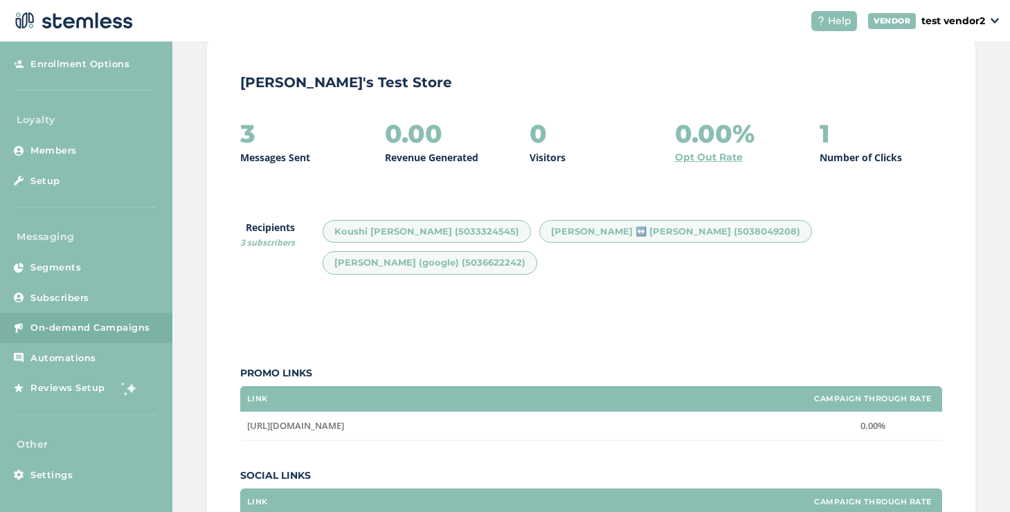
scroll to position [187, 0]
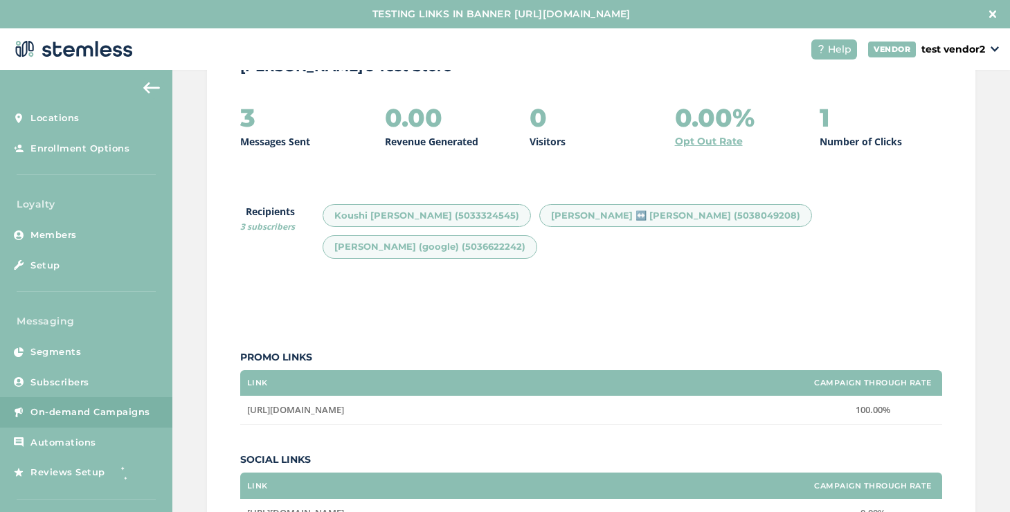
scroll to position [237, 0]
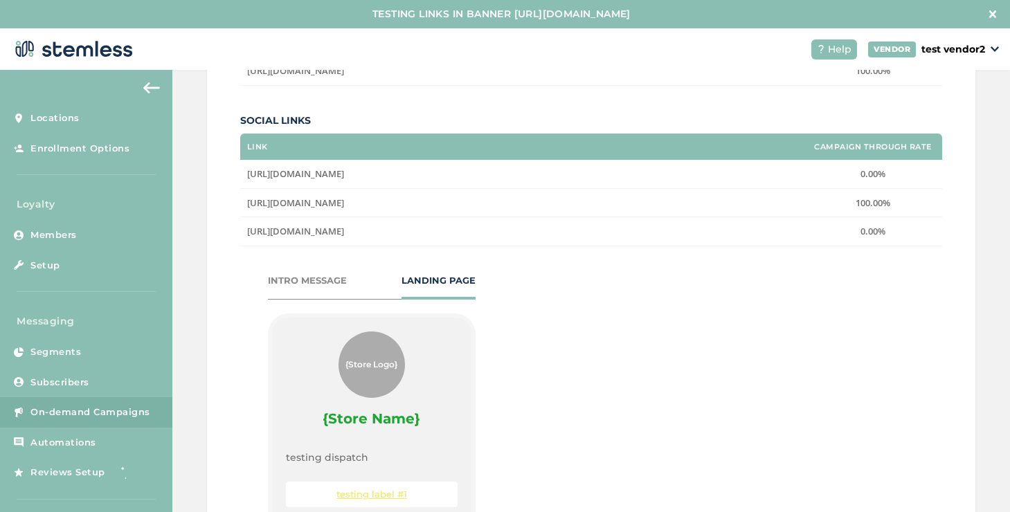
scroll to position [518, 0]
